Goal: Transaction & Acquisition: Purchase product/service

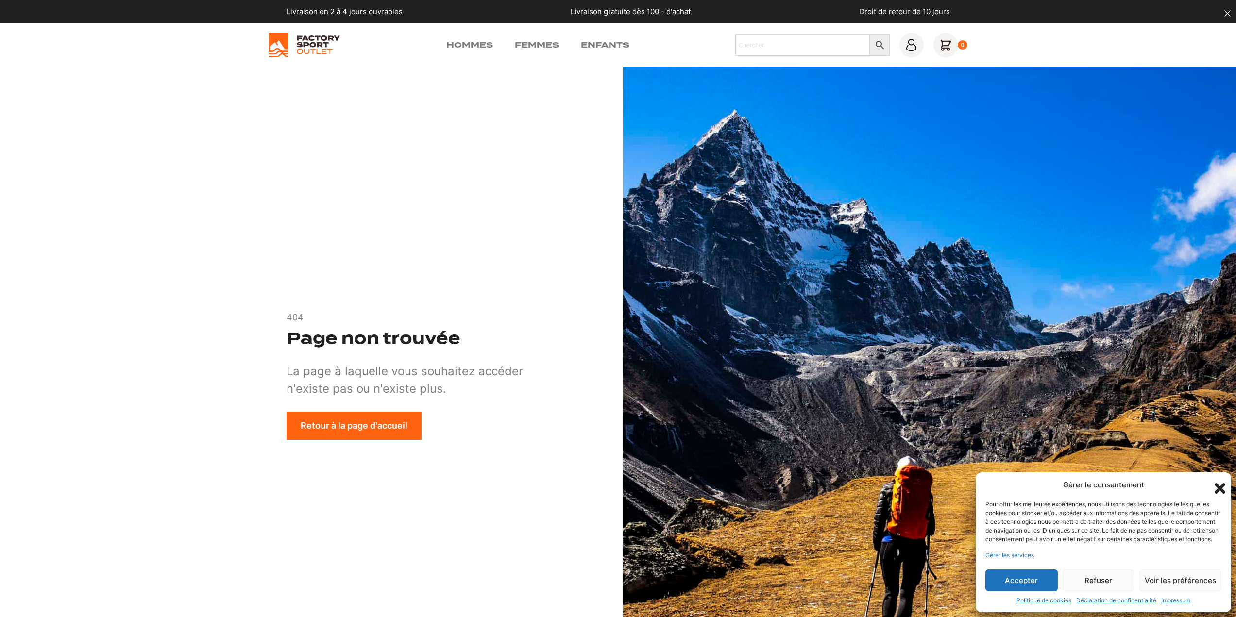
click at [1023, 584] on button "Accepter" at bounding box center [1021, 581] width 72 height 22
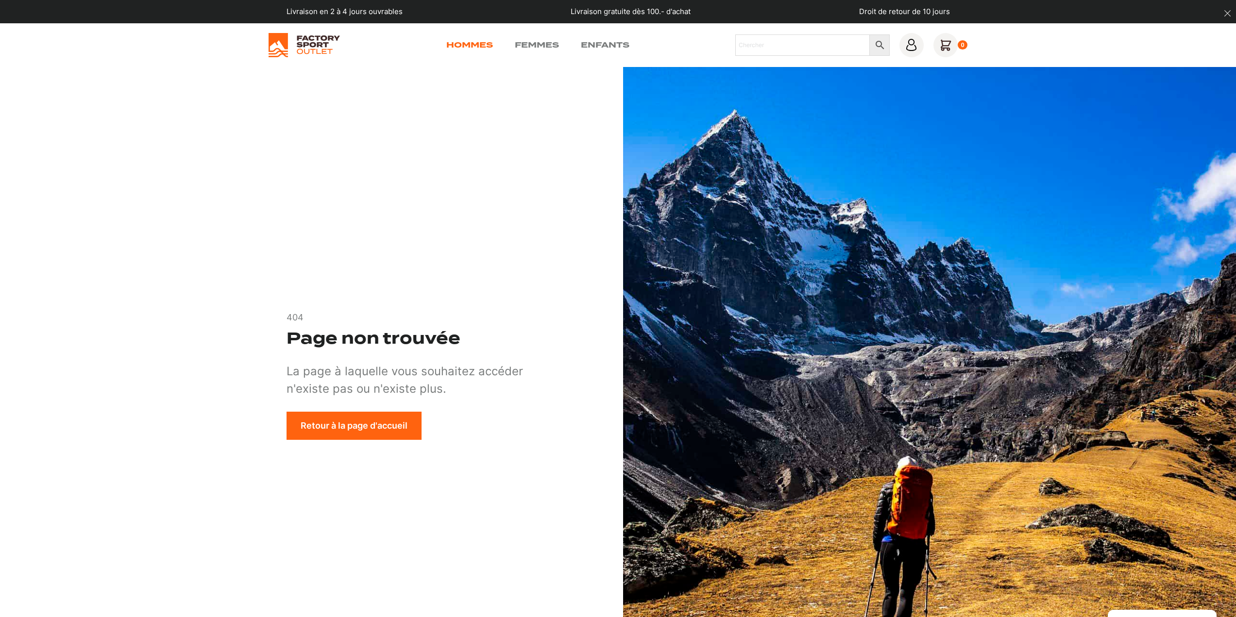
click at [457, 43] on link "Hommes" at bounding box center [469, 45] width 47 height 12
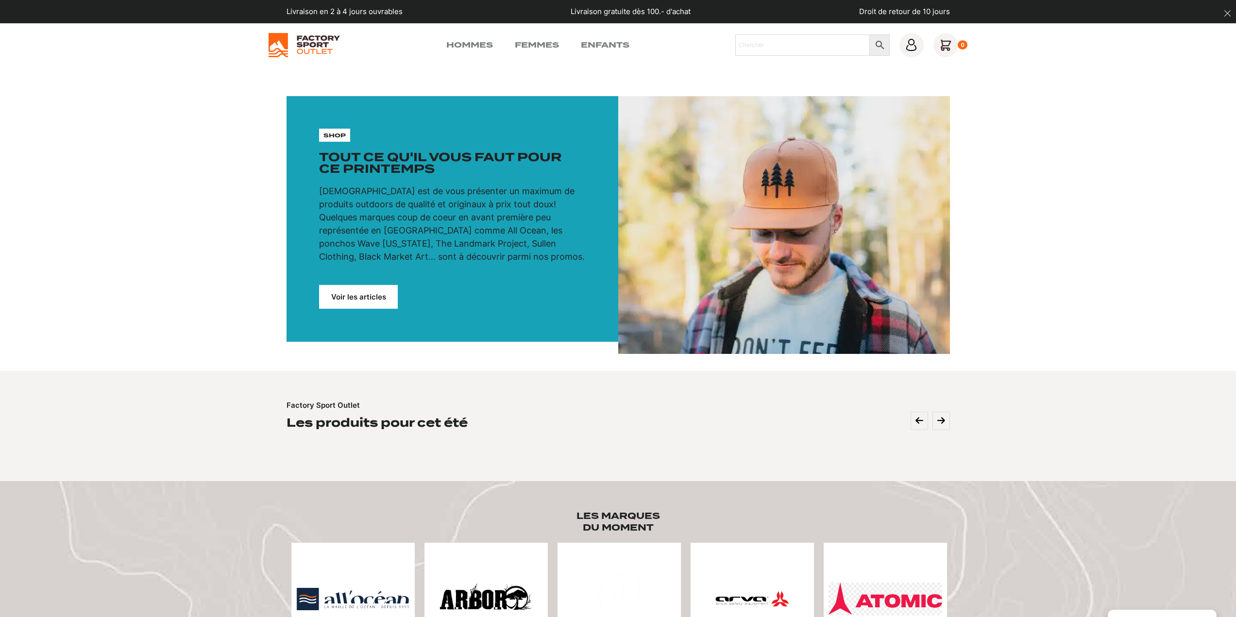
click at [372, 296] on link "Voir les articles" at bounding box center [358, 297] width 79 height 24
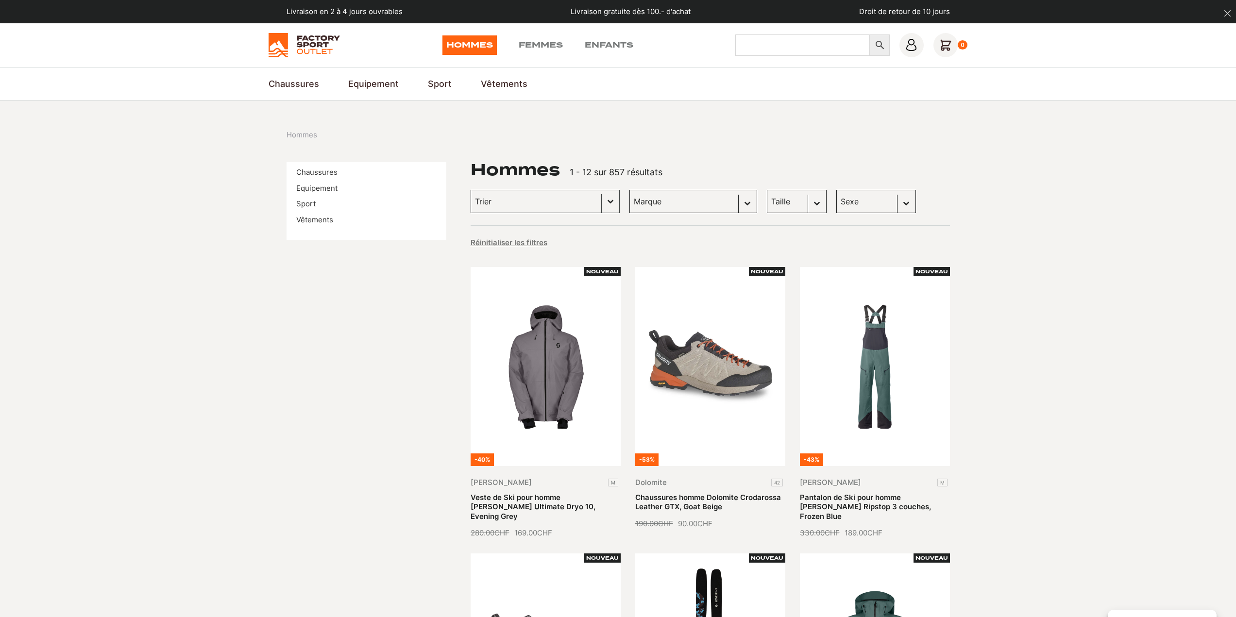
click at [765, 46] on input "Chercher" at bounding box center [802, 44] width 134 height 21
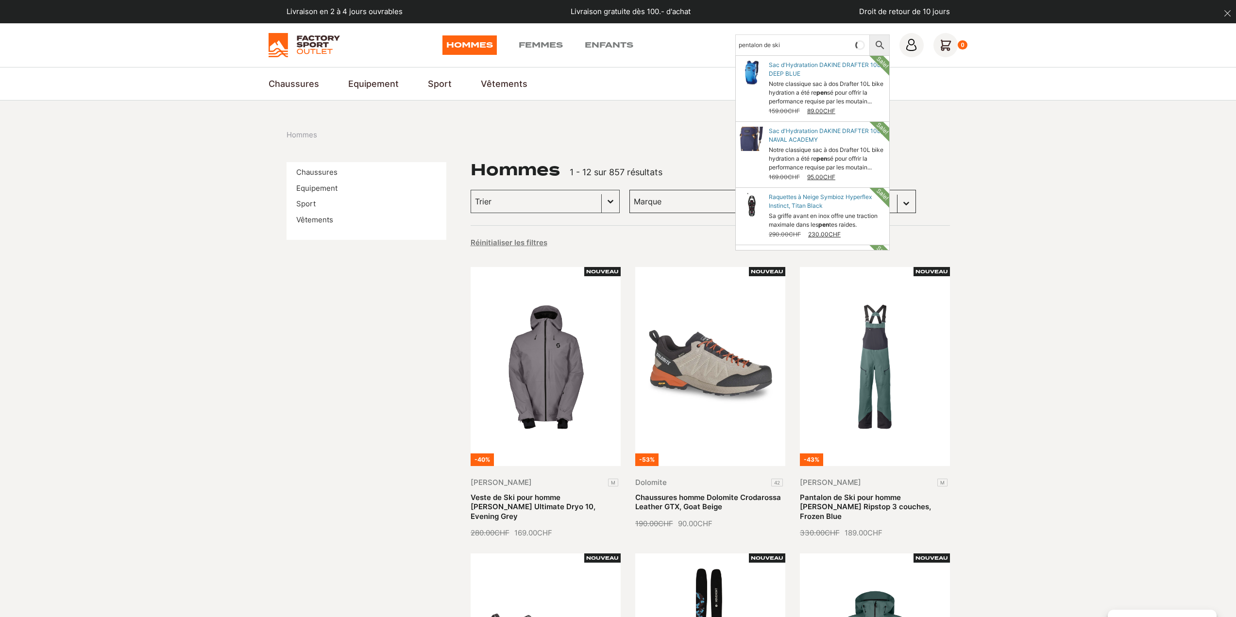
type input "pentalon de ski"
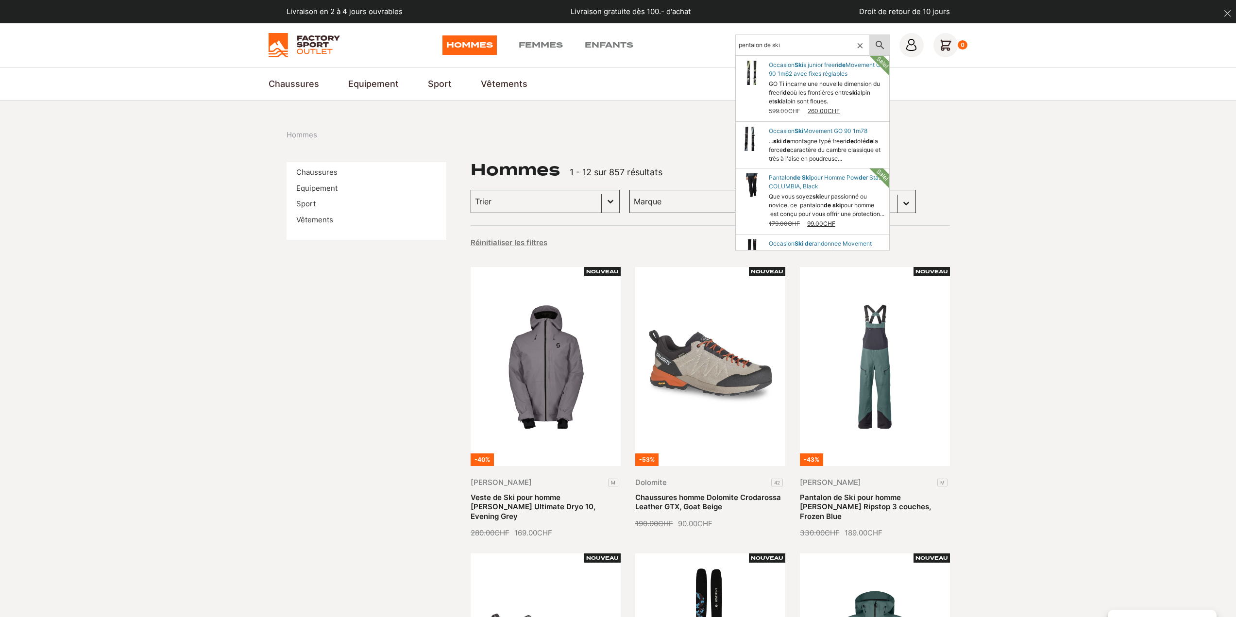
click at [880, 44] on icon at bounding box center [880, 45] width 20 height 12
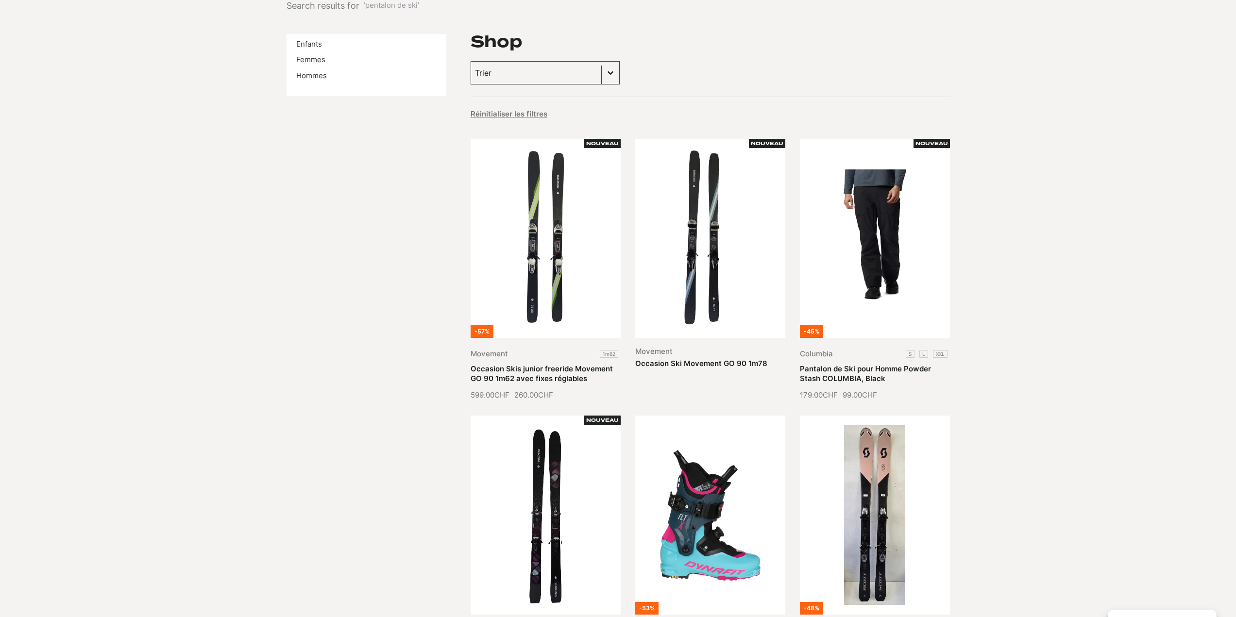
scroll to position [146, 0]
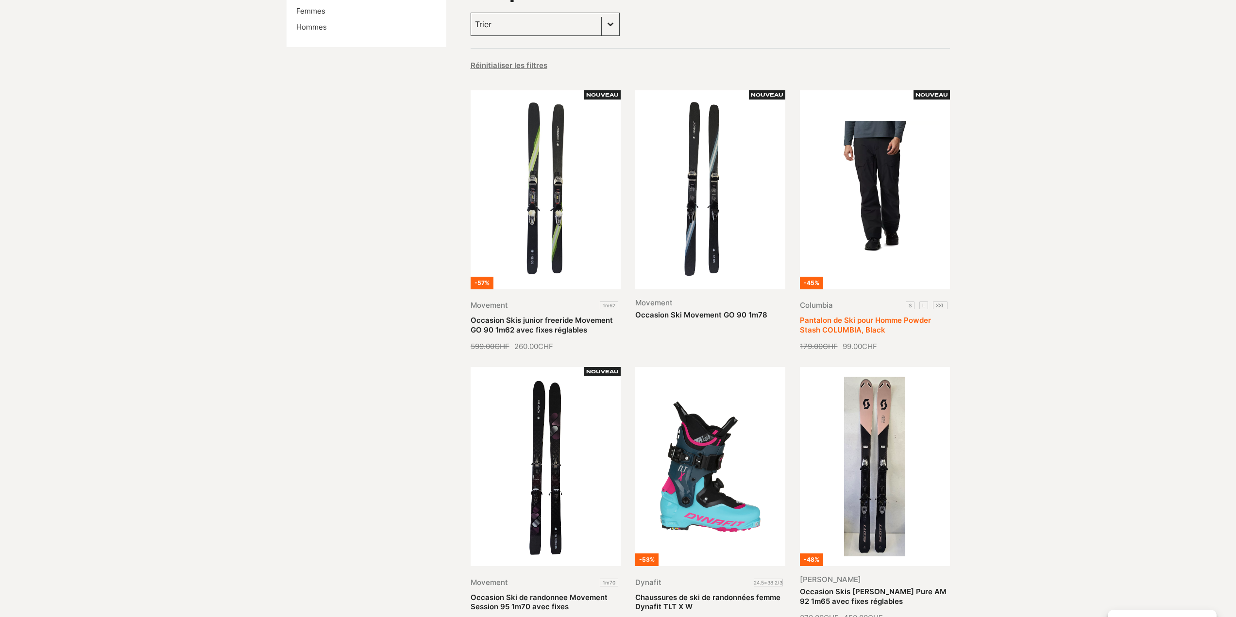
click at [890, 316] on link "Pantalon de Ski pour Homme Powder Stash COLUMBIA, Black" at bounding box center [865, 325] width 131 height 19
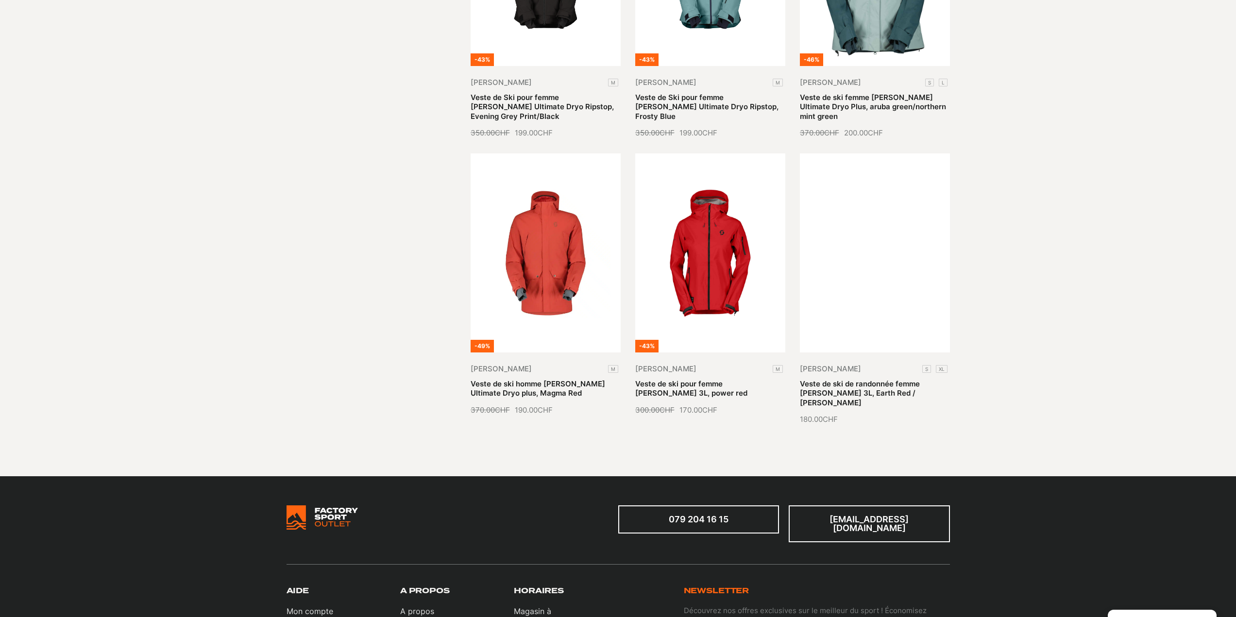
scroll to position [0, 0]
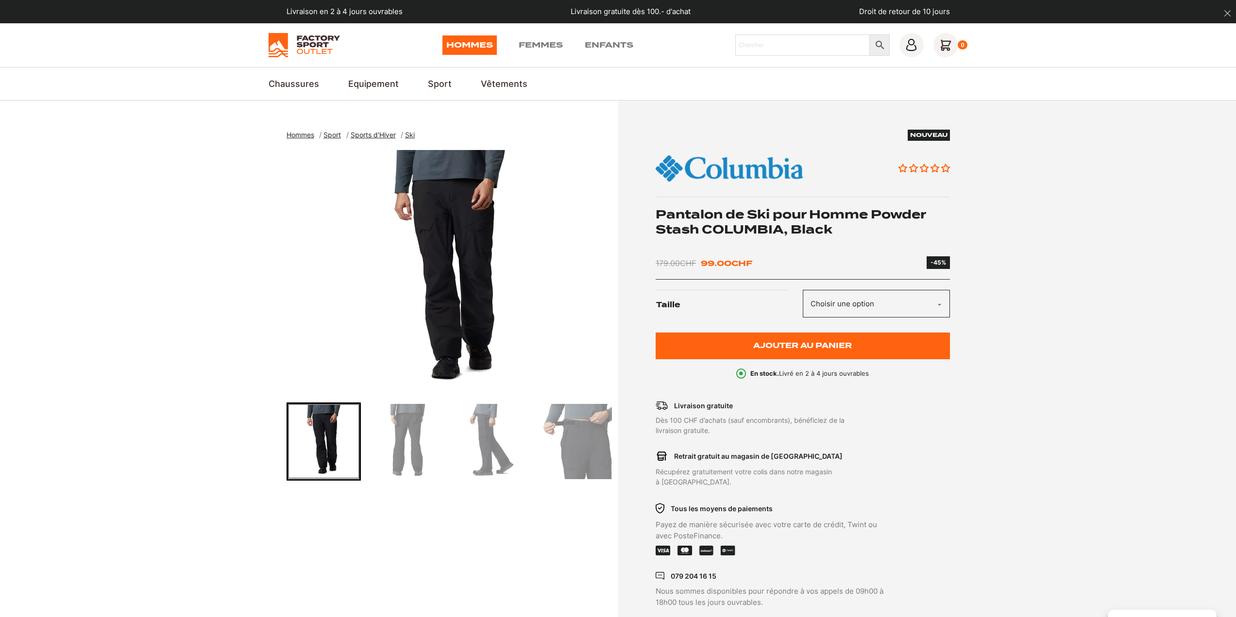
scroll to position [97, 0]
